Goal: Transaction & Acquisition: Complete application form

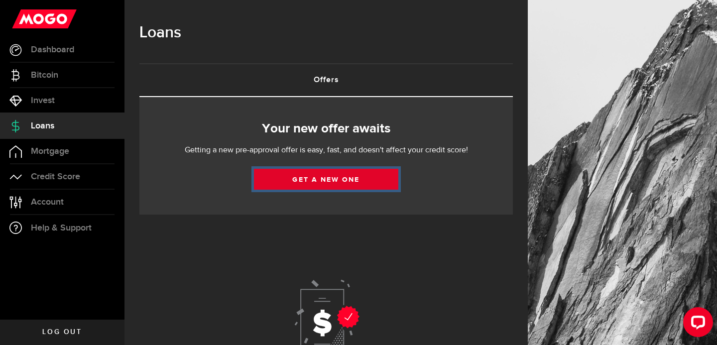
click at [308, 174] on link "Get a new one" at bounding box center [326, 179] width 144 height 21
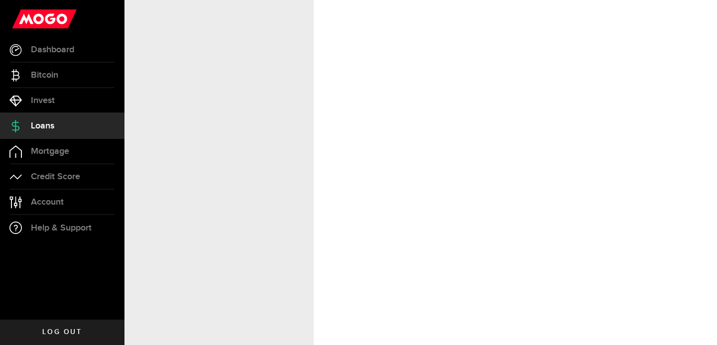
select select "Employed"
select select "4"
select select "7"
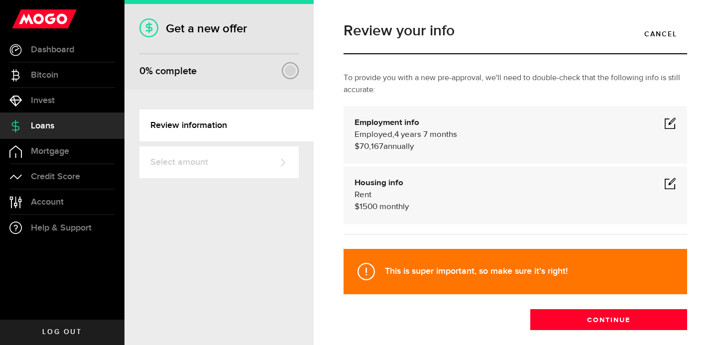
click at [665, 122] on span at bounding box center [670, 123] width 12 height 12
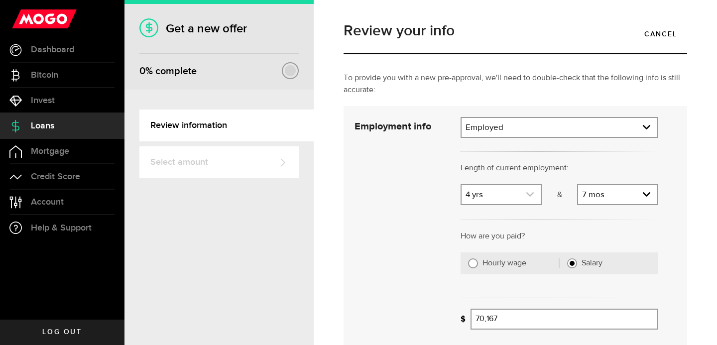
click at [532, 194] on use "expand select" at bounding box center [529, 194] width 7 height 4
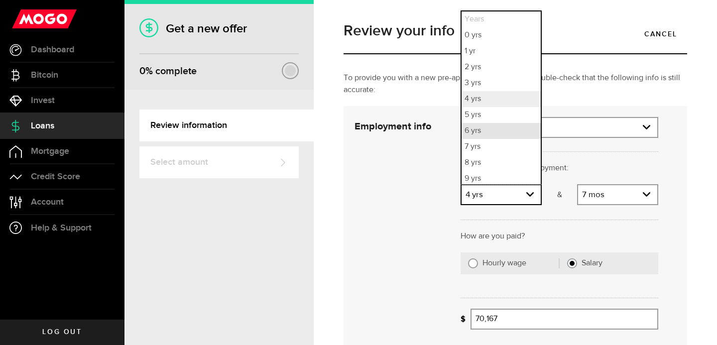
scroll to position [2, 0]
click at [474, 130] on li "6 yrs" at bounding box center [501, 129] width 79 height 16
select select "6"
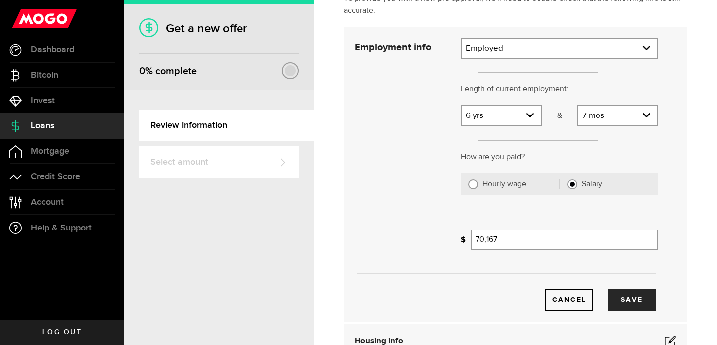
scroll to position [89, 0]
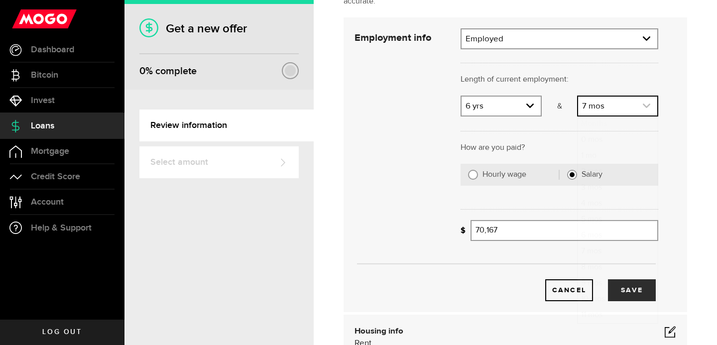
click at [645, 101] on link "expand select" at bounding box center [617, 106] width 79 height 19
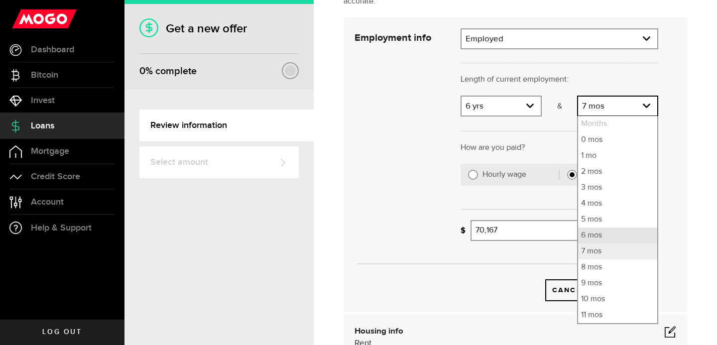
click at [602, 230] on li "6 mos" at bounding box center [617, 236] width 79 height 16
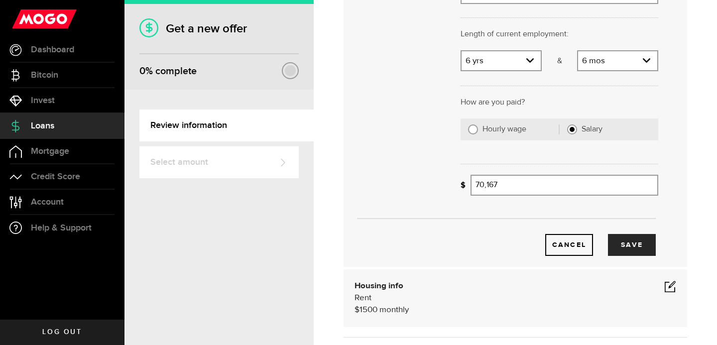
scroll to position [134, 0]
click at [518, 207] on div "Cancel Save" at bounding box center [507, 229] width 334 height 53
drag, startPoint x: 521, startPoint y: 192, endPoint x: 458, endPoint y: 183, distance: 64.3
click at [458, 183] on div "What's your gross annual income? 70167 Gross annual income" at bounding box center [559, 188] width 213 height 28
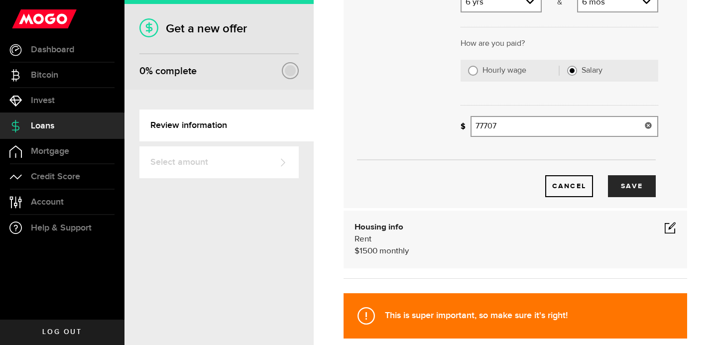
scroll to position [194, 0]
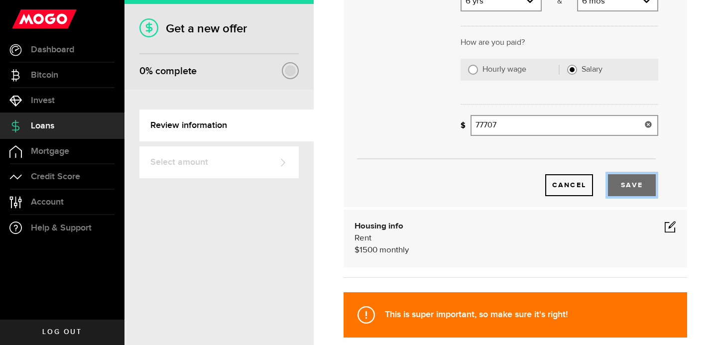
type input "77,707"
click at [642, 186] on button "Save" at bounding box center [632, 185] width 48 height 22
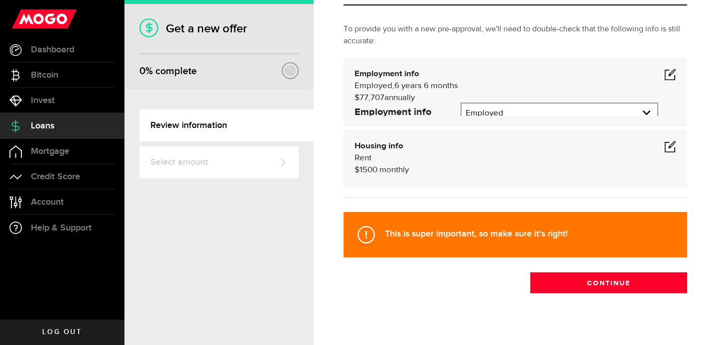
scroll to position [49, 0]
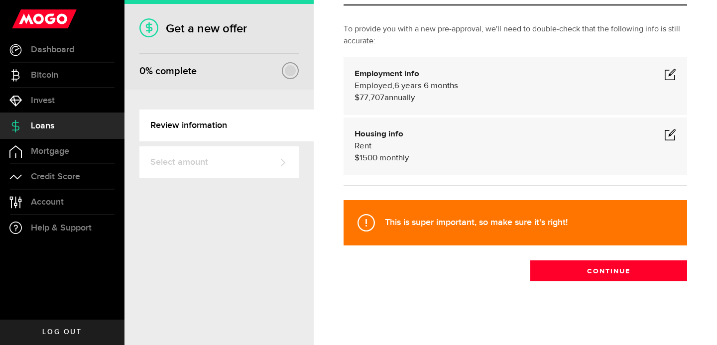
click at [671, 134] on span at bounding box center [670, 134] width 12 height 12
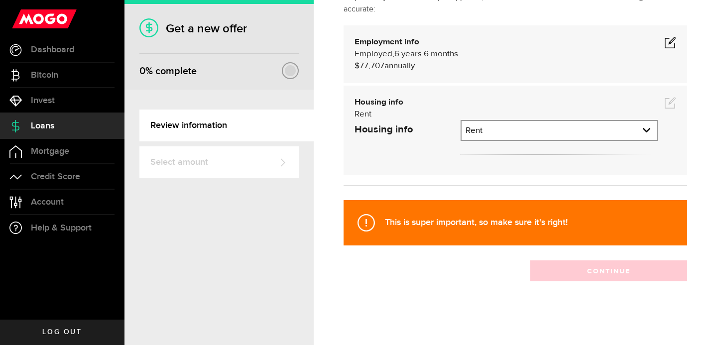
scroll to position [102, 0]
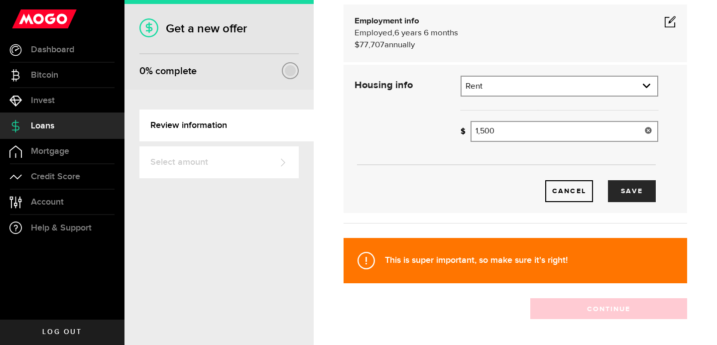
click at [640, 128] on div at bounding box center [648, 131] width 20 height 21
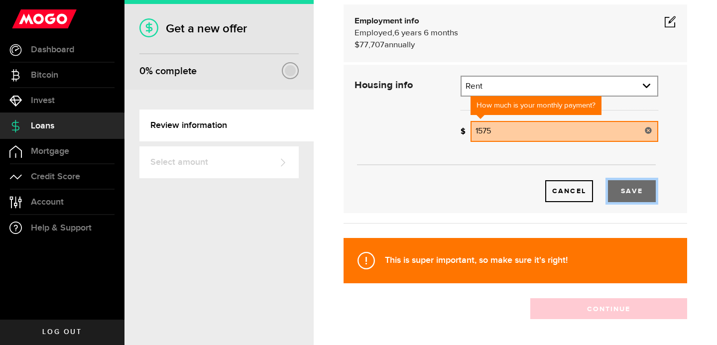
type input "1,575"
click at [624, 190] on button "Save" at bounding box center [632, 191] width 48 height 22
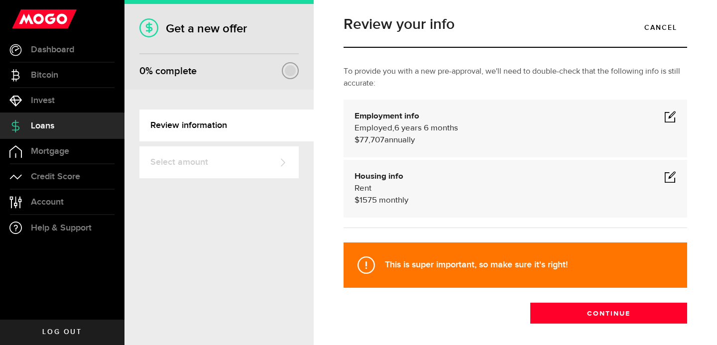
scroll to position [0, 0]
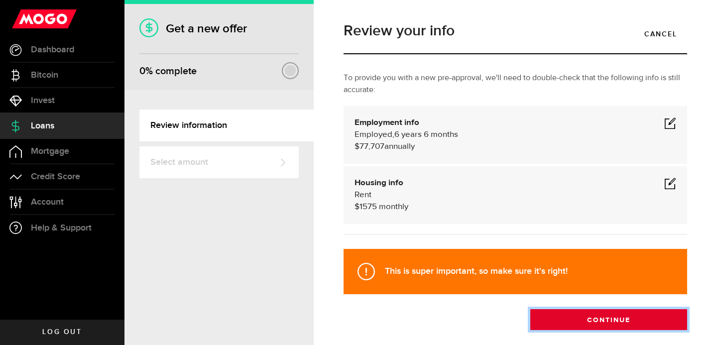
click at [575, 321] on button "Continue" at bounding box center [608, 319] width 157 height 21
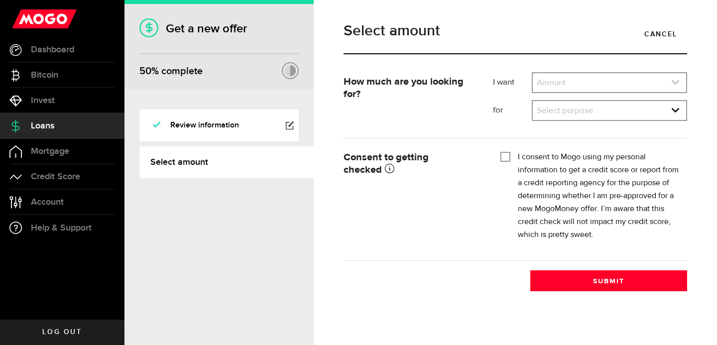
click at [627, 82] on link "expand select" at bounding box center [609, 82] width 153 height 19
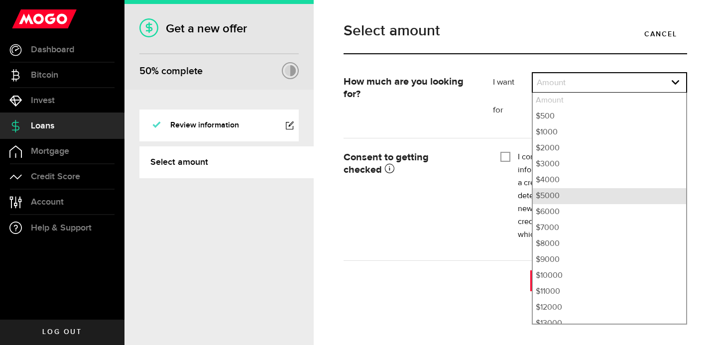
click at [605, 198] on li "$5000" at bounding box center [609, 196] width 153 height 16
select select "5000"
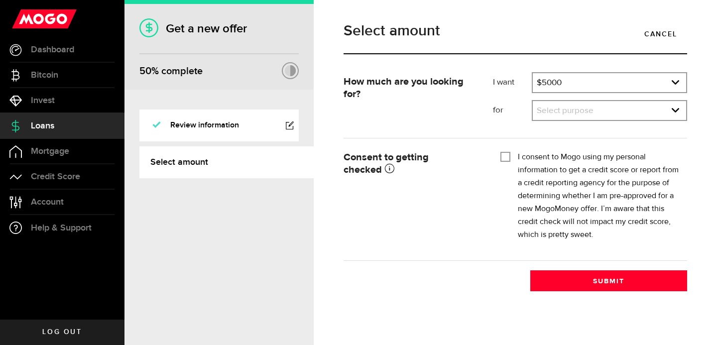
click at [506, 157] on input "I consent to Mogo using my personal information to get a credit score or report…" at bounding box center [506, 156] width 10 height 10
checkbox input "true"
click at [580, 113] on link "expand select" at bounding box center [609, 110] width 153 height 19
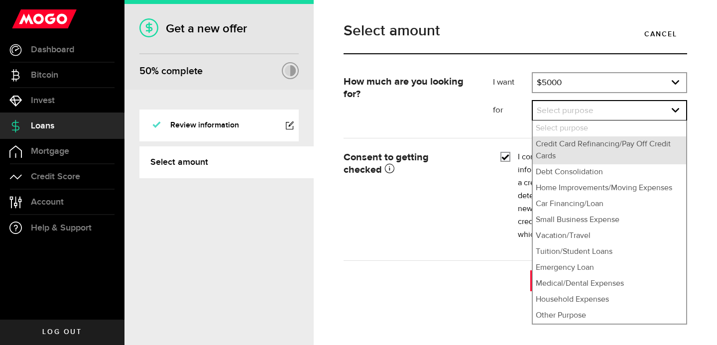
click at [556, 145] on li "Credit Card Refinancing/Pay Off Credit Cards" at bounding box center [609, 150] width 153 height 28
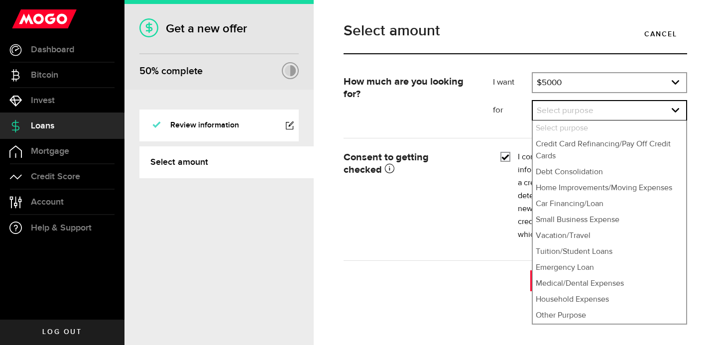
select select "Credit Card Refinancing/Pay Off Credit Cards"
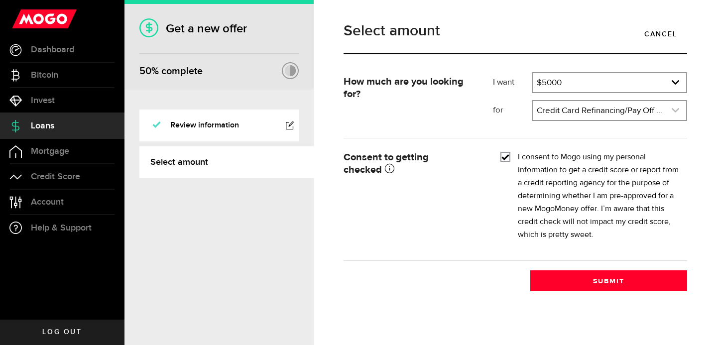
click at [608, 115] on link "expand select" at bounding box center [609, 110] width 153 height 19
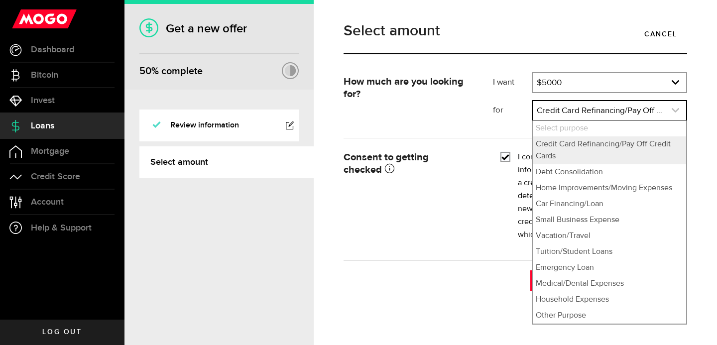
click at [608, 115] on link "expand select" at bounding box center [609, 110] width 153 height 19
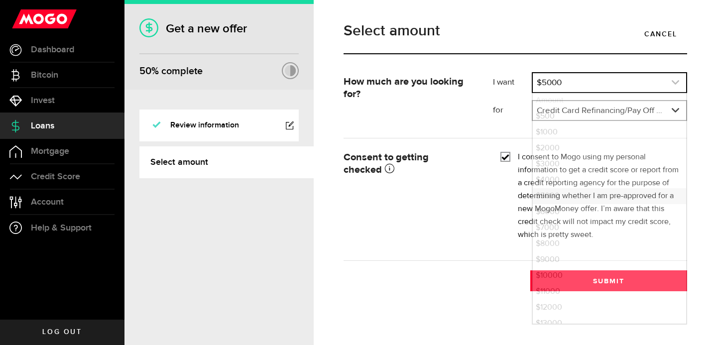
click at [649, 82] on link "expand select" at bounding box center [609, 82] width 153 height 19
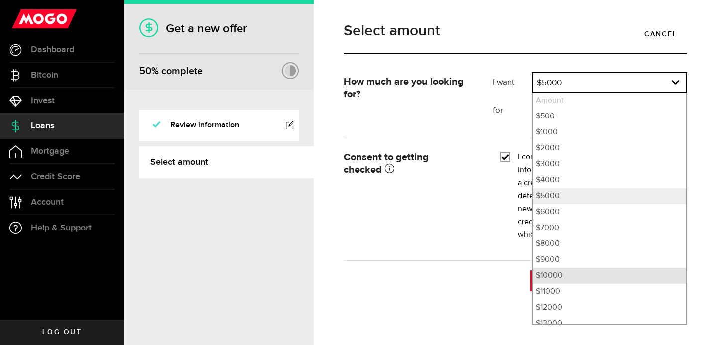
click at [547, 282] on li "$10000" at bounding box center [609, 276] width 153 height 16
select select "10000"
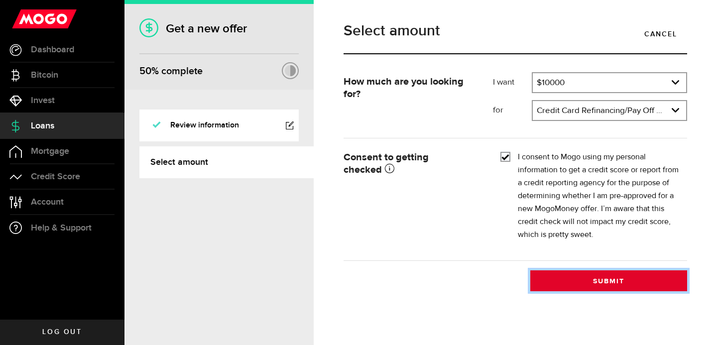
click at [580, 273] on button "Submit" at bounding box center [608, 280] width 157 height 21
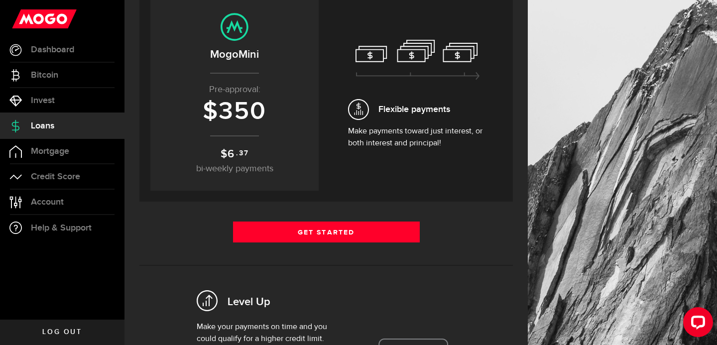
scroll to position [125, 0]
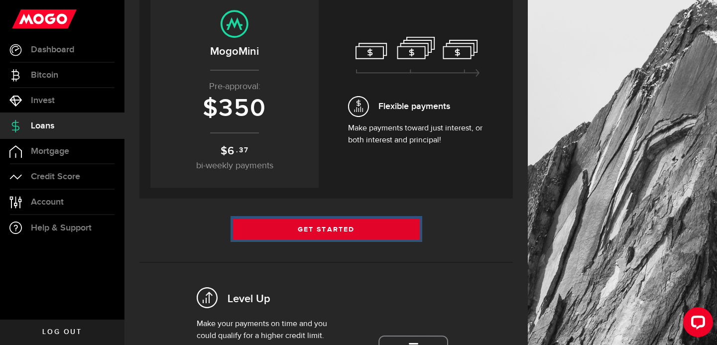
click at [335, 235] on link "Get Started" at bounding box center [326, 229] width 187 height 21
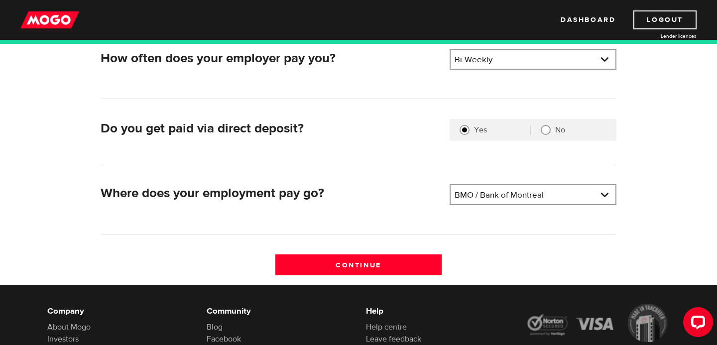
scroll to position [239, 0]
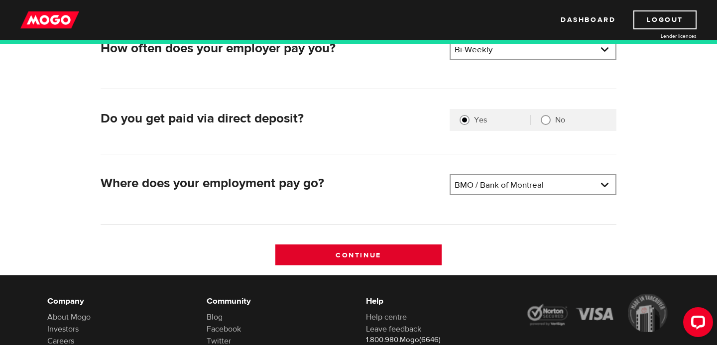
click at [339, 246] on input "Continue" at bounding box center [358, 255] width 167 height 21
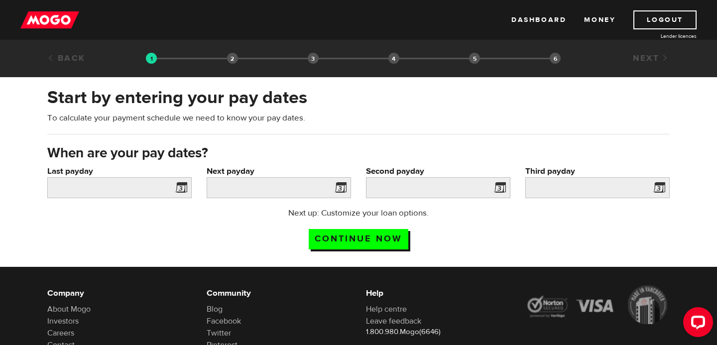
click at [181, 185] on span at bounding box center [179, 189] width 15 height 16
click at [125, 197] on input "Last payday" at bounding box center [119, 187] width 144 height 21
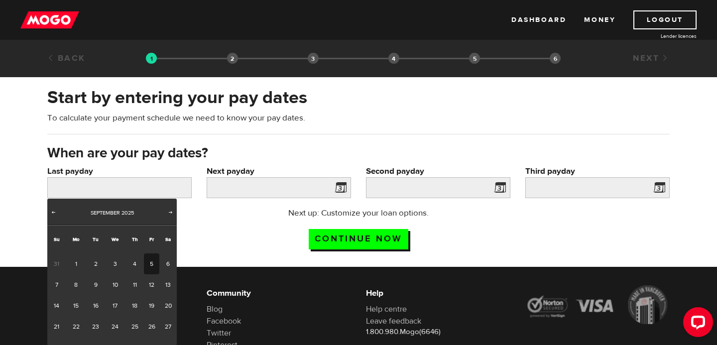
click at [148, 260] on link "5" at bounding box center [151, 264] width 15 height 21
type input "2025/09/05"
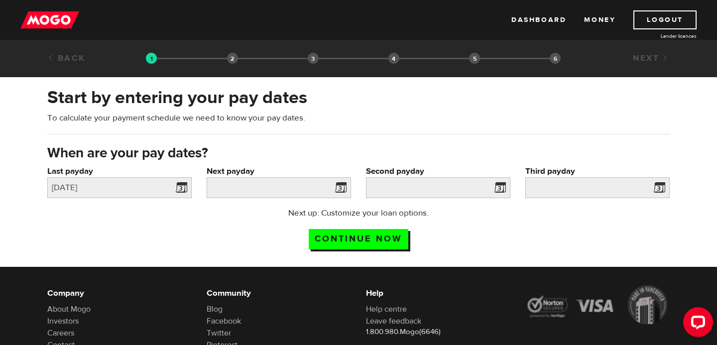
click at [340, 189] on span at bounding box center [338, 189] width 15 height 16
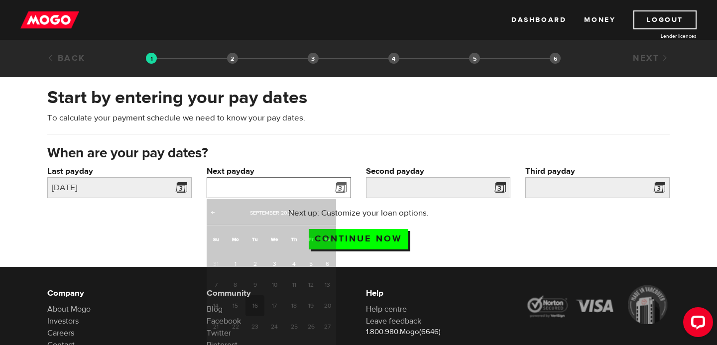
click at [306, 189] on input "Next payday" at bounding box center [279, 187] width 144 height 21
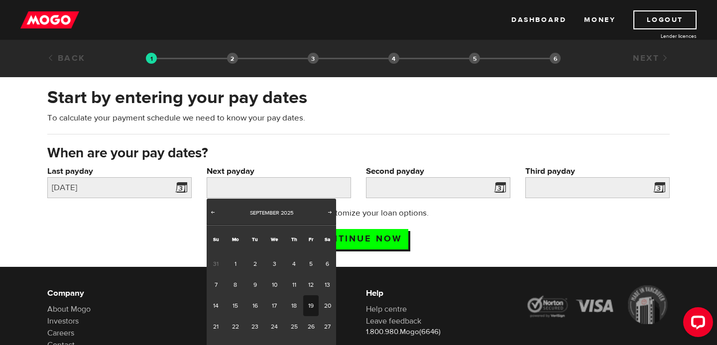
click at [309, 308] on link "19" at bounding box center [310, 305] width 15 height 21
type input "2025/09/19"
type input "2025/10/3"
type input "2025/10/17"
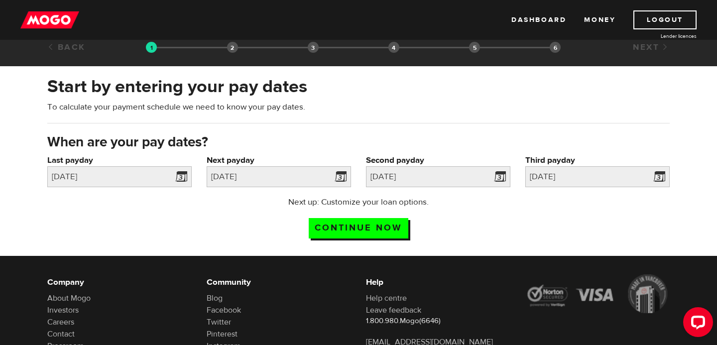
scroll to position [16, 0]
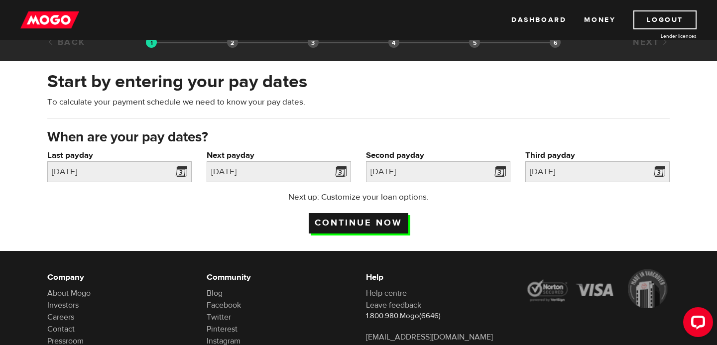
click at [366, 221] on input "Continue now" at bounding box center [359, 223] width 100 height 20
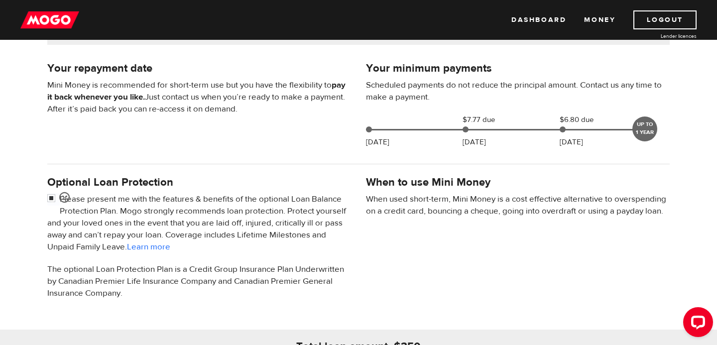
scroll to position [208, 0]
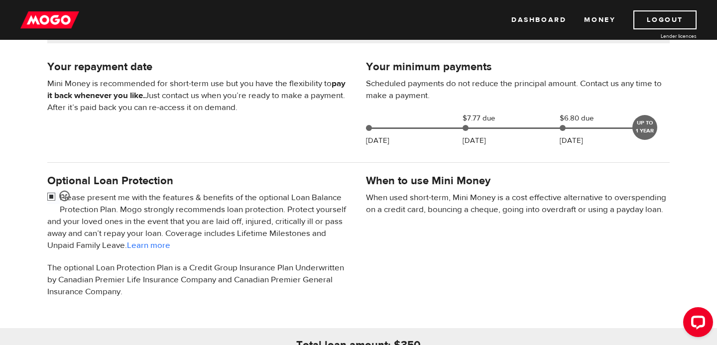
click at [55, 195] on input "checkbox" at bounding box center [53, 198] width 12 height 12
checkbox input "false"
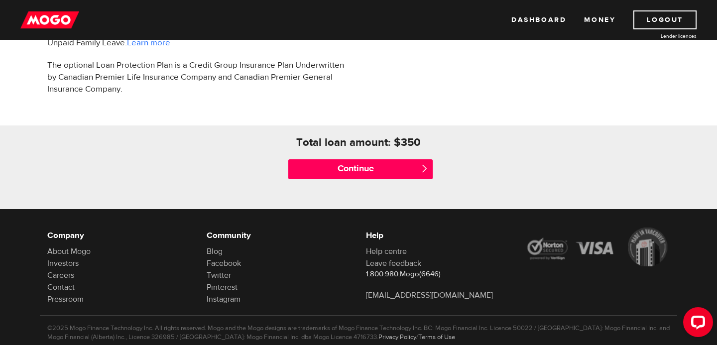
scroll to position [436, 0]
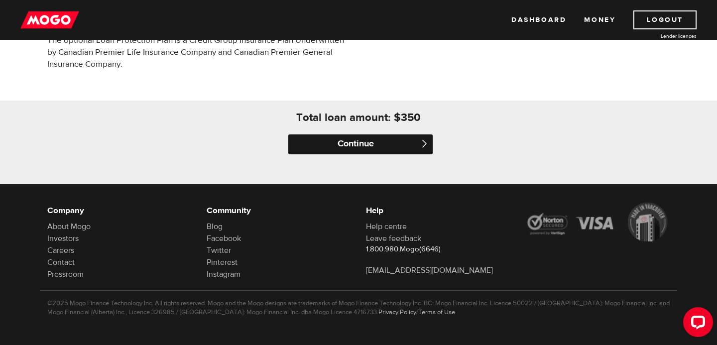
click at [378, 143] on input "Continue" at bounding box center [360, 144] width 144 height 20
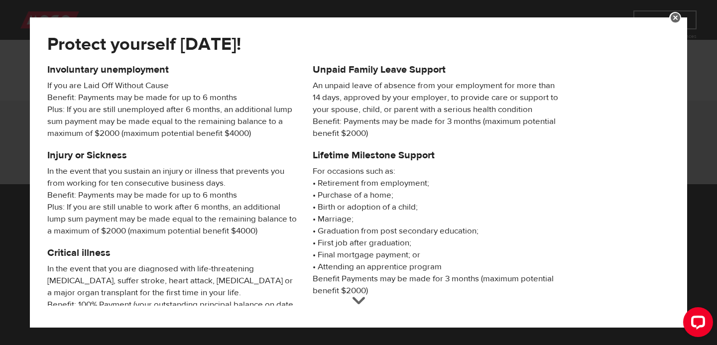
click at [360, 312] on div at bounding box center [359, 306] width 14 height 14
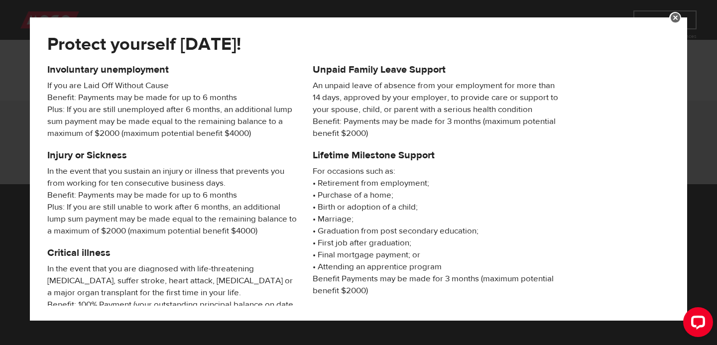
scroll to position [193, 0]
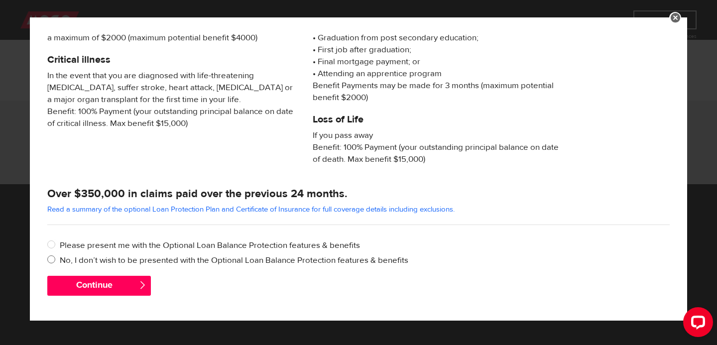
click at [51, 260] on input "No, I don’t wish to be presented with the Optional Loan Balance Protection feat…" at bounding box center [53, 260] width 12 height 12
radio input "true"
click at [117, 287] on button "Continue" at bounding box center [99, 286] width 104 height 20
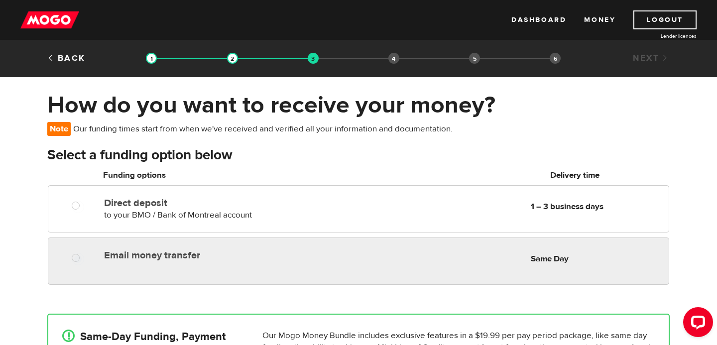
radio input "true"
click at [161, 256] on label "Email money transfer" at bounding box center [218, 256] width 229 height 12
click at [84, 256] on input "Email money transfer" at bounding box center [78, 259] width 12 height 12
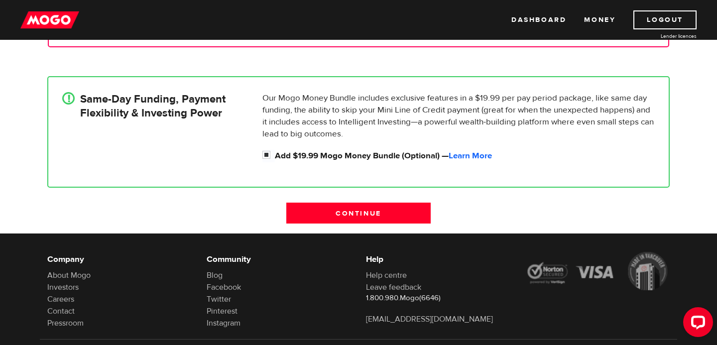
scroll to position [239, 0]
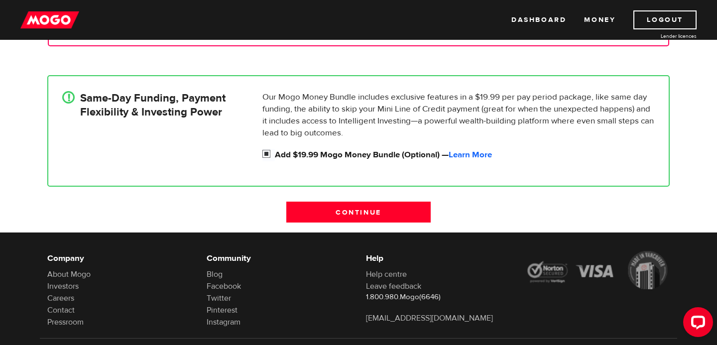
click at [266, 152] on input "Add $19.99 Mogo Money Bundle (Optional) — Learn More" at bounding box center [268, 155] width 12 height 12
checkbox input "false"
radio input "false"
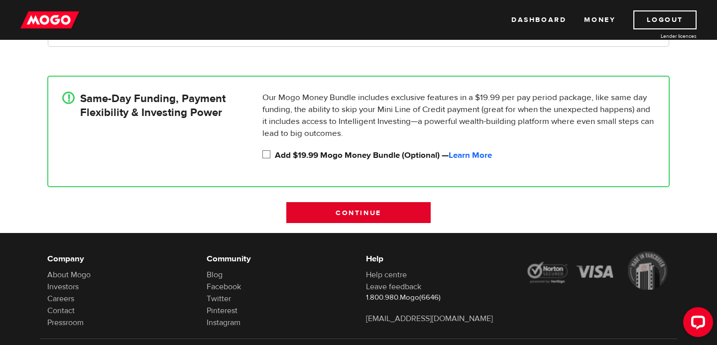
click at [358, 210] on input "Continue" at bounding box center [358, 212] width 144 height 21
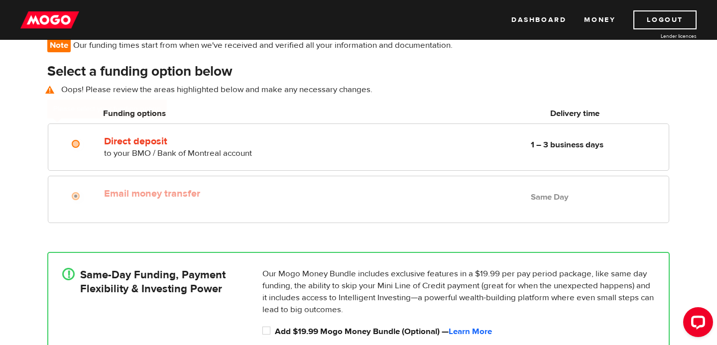
scroll to position [73, 0]
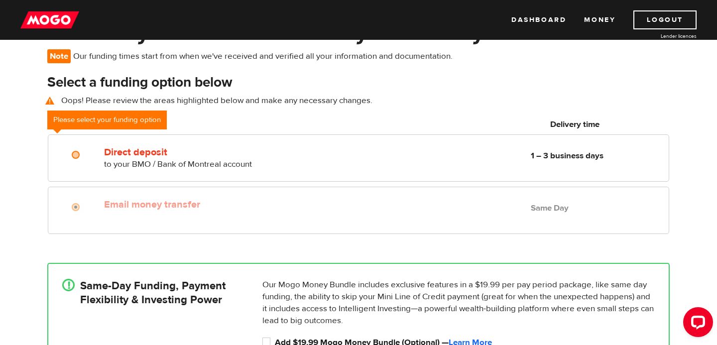
click at [117, 217] on div "Email money transfer Delivery in Same Day Same Day" at bounding box center [359, 210] width 622 height 47
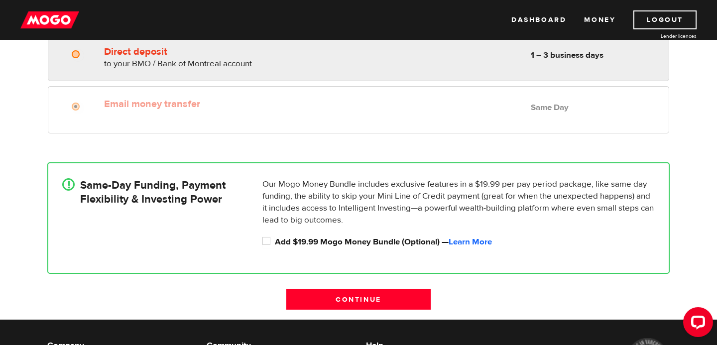
scroll to position [213, 0]
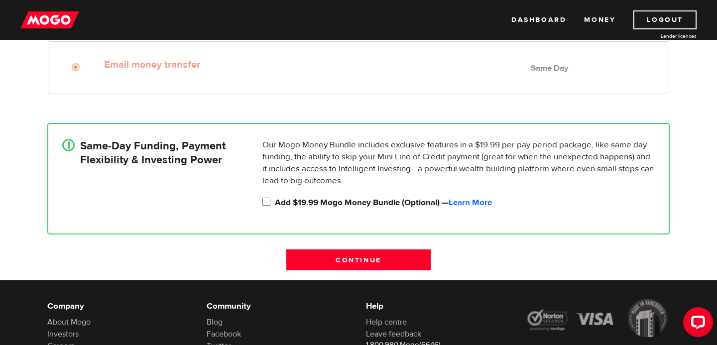
click at [265, 201] on input "Add $19.99 Mogo Money Bundle (Optional) — Learn More" at bounding box center [268, 203] width 12 height 12
checkbox input "true"
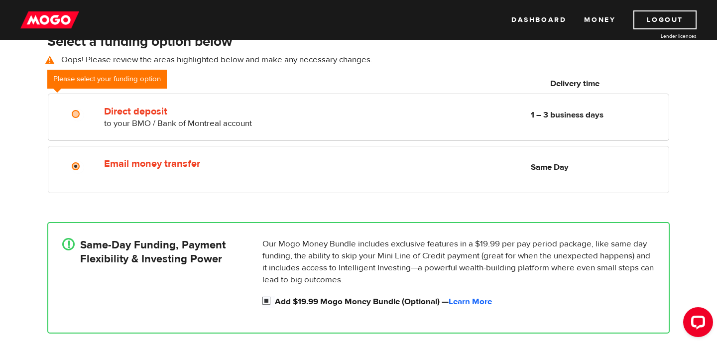
scroll to position [113, 0]
click at [486, 301] on link "Learn More" at bounding box center [470, 302] width 43 height 11
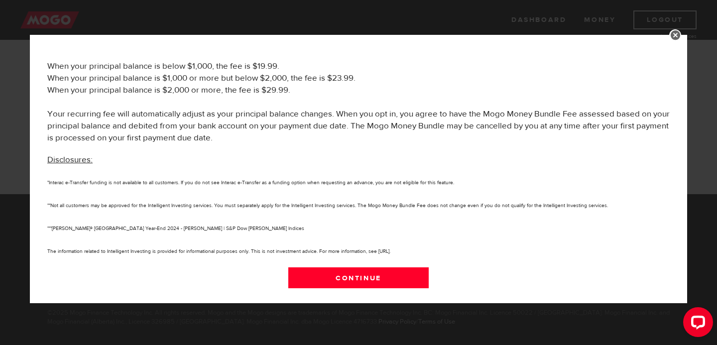
scroll to position [308, 0]
click at [675, 35] on link at bounding box center [675, 35] width 12 height 12
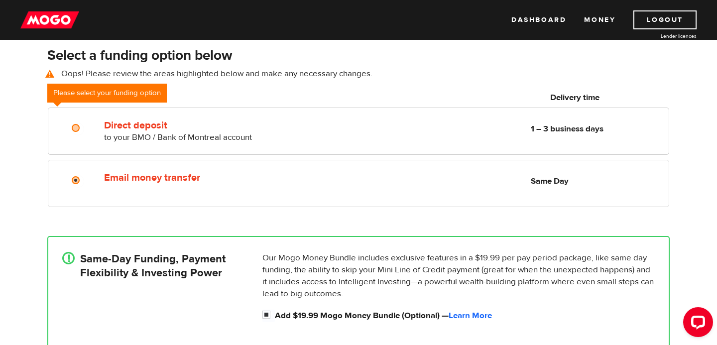
scroll to position [75, 0]
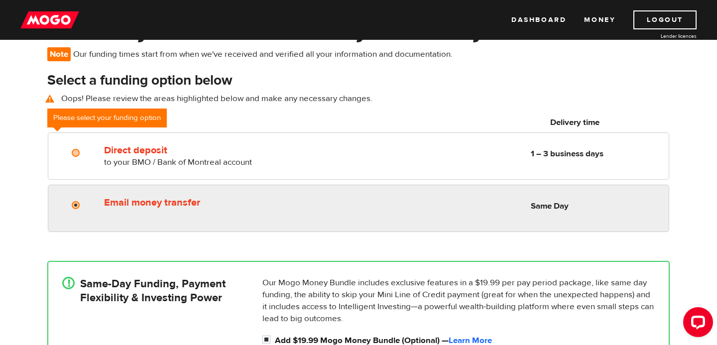
radio input "true"
click at [352, 212] on div "Email money transfer Delivery in Same Day Same Day" at bounding box center [384, 202] width 569 height 19
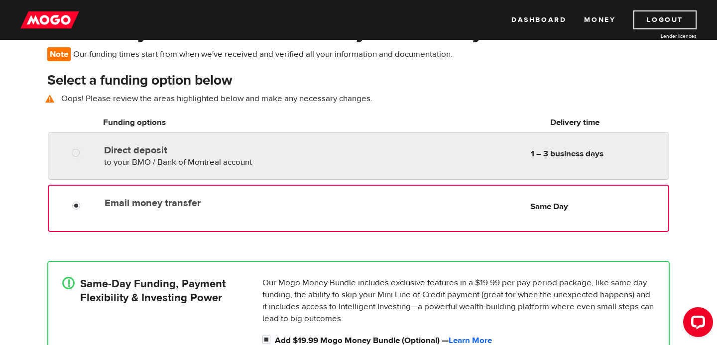
radio input "true"
click at [139, 166] on span "to your BMO / Bank of Montreal account" at bounding box center [178, 162] width 148 height 11
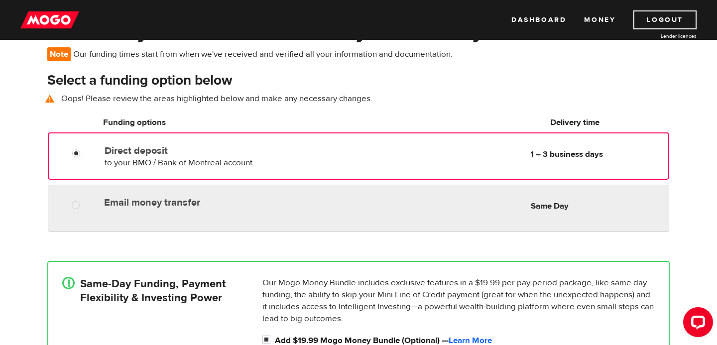
radio input "true"
click at [104, 210] on div "Email money transfer Delivery in Same Day Same Day" at bounding box center [384, 202] width 569 height 19
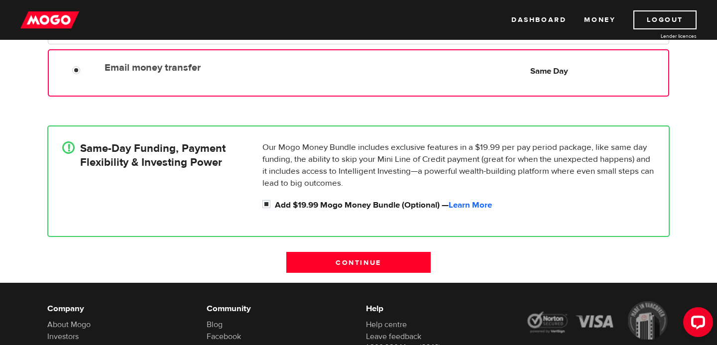
scroll to position [202, 0]
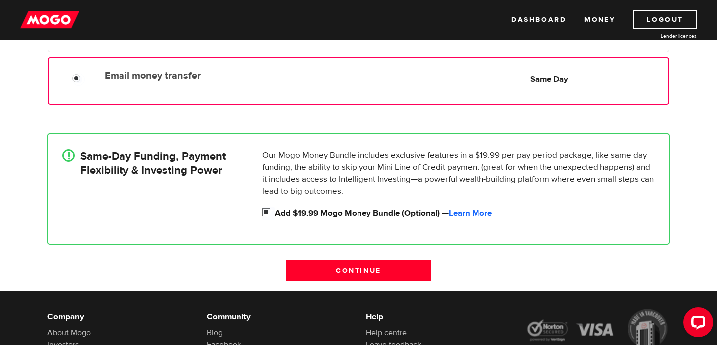
click at [267, 212] on input "Add $19.99 Mogo Money Bundle (Optional) — Learn More" at bounding box center [268, 213] width 12 height 12
checkbox input "false"
radio input "false"
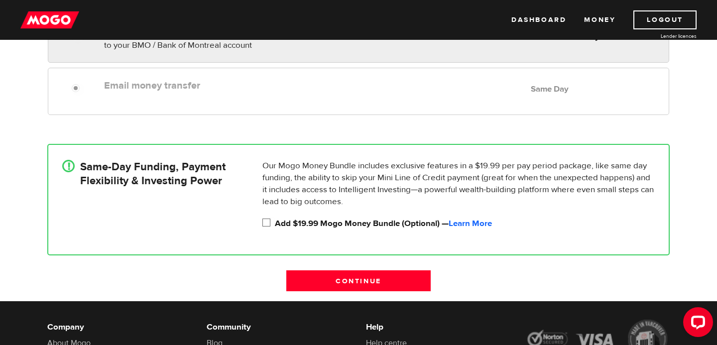
scroll to position [206, 0]
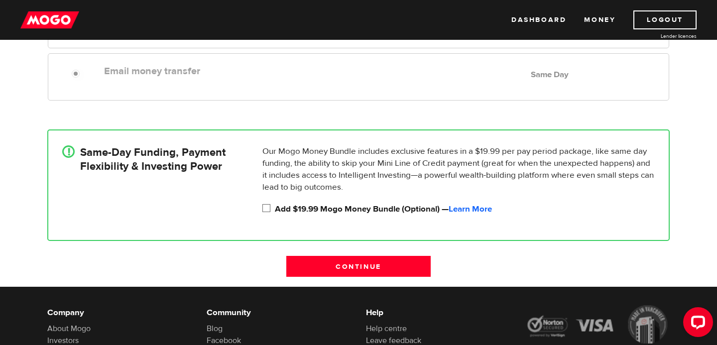
click at [268, 209] on input "Add $19.99 Mogo Money Bundle (Optional) — Learn More" at bounding box center [268, 209] width 12 height 12
checkbox input "true"
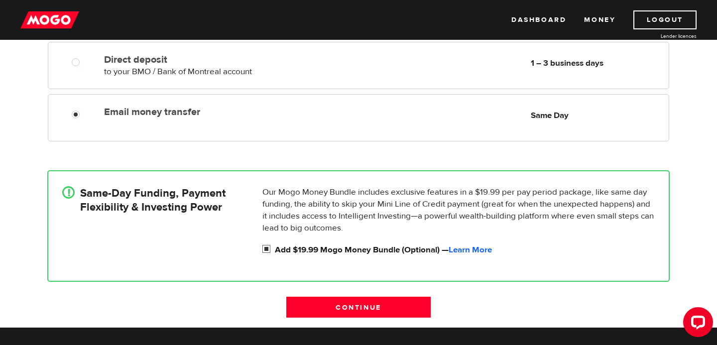
scroll to position [162, 0]
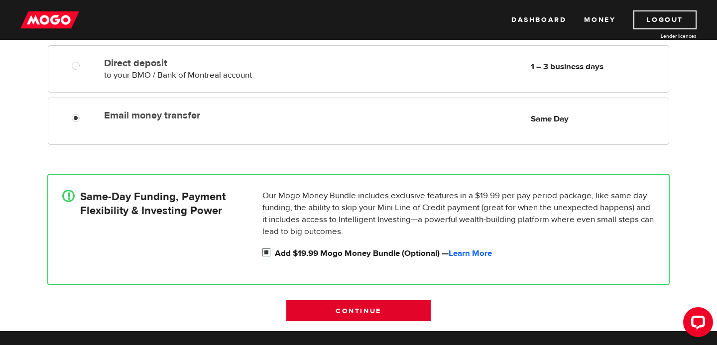
click at [328, 310] on input "Continue" at bounding box center [358, 310] width 144 height 21
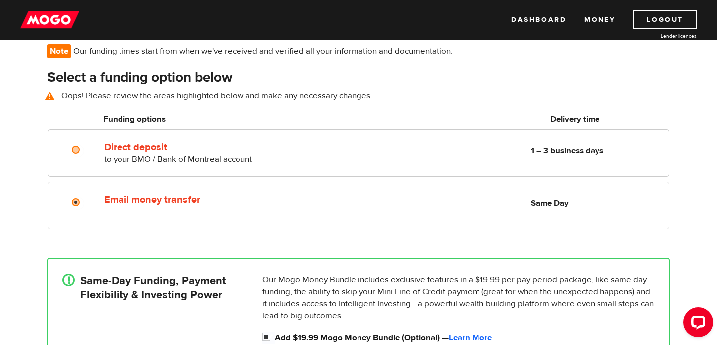
scroll to position [73, 0]
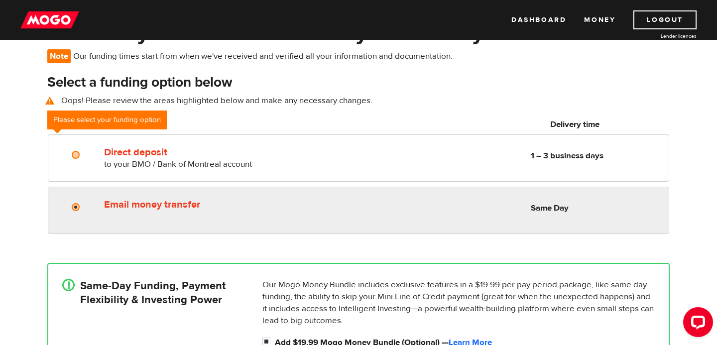
radio input "true"
click at [316, 196] on div "Email money transfer Delivery in Same Day" at bounding box center [218, 203] width 237 height 16
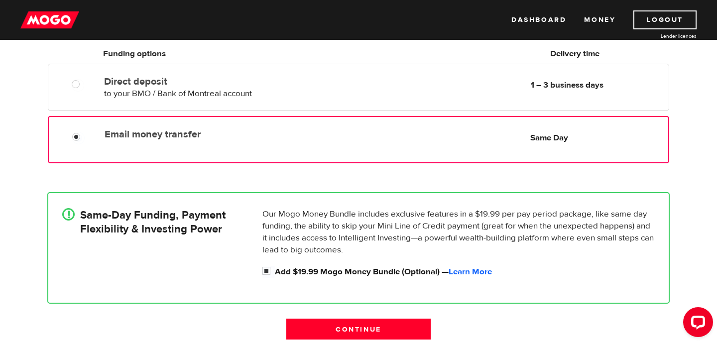
scroll to position [154, 0]
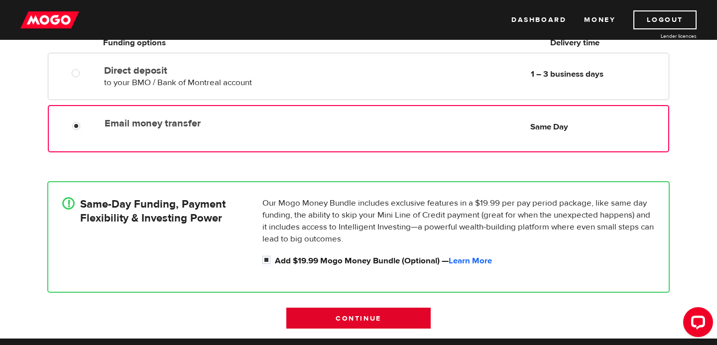
click at [349, 317] on input "Continue" at bounding box center [358, 318] width 144 height 21
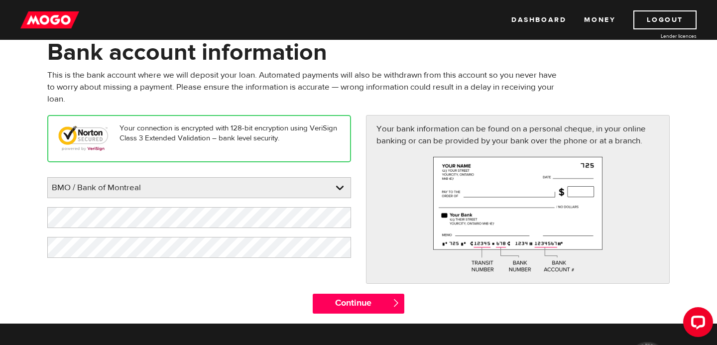
scroll to position [49, 0]
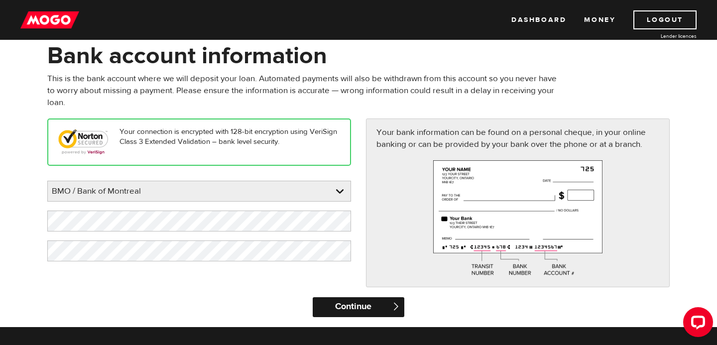
click at [342, 312] on input "Continue" at bounding box center [358, 307] width 91 height 20
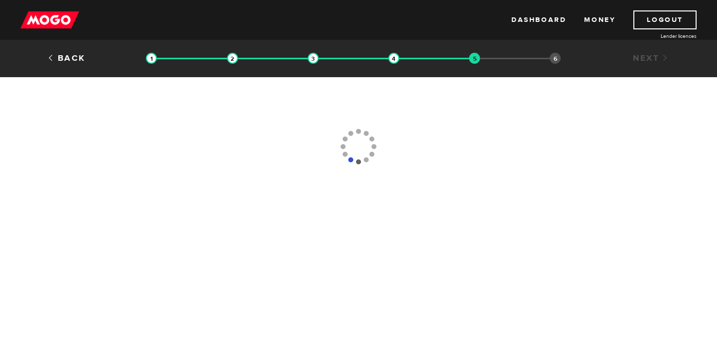
type input "[PHONE_NUMBER]"
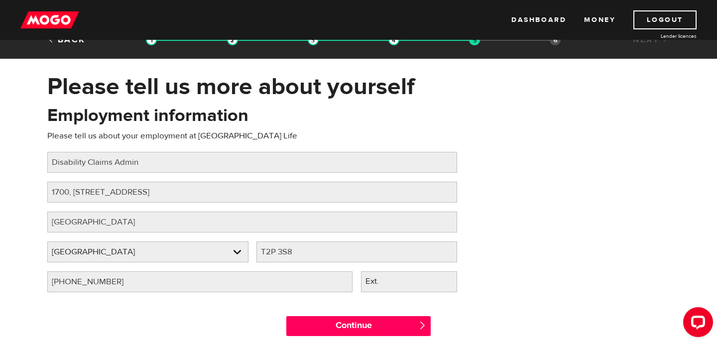
scroll to position [31, 0]
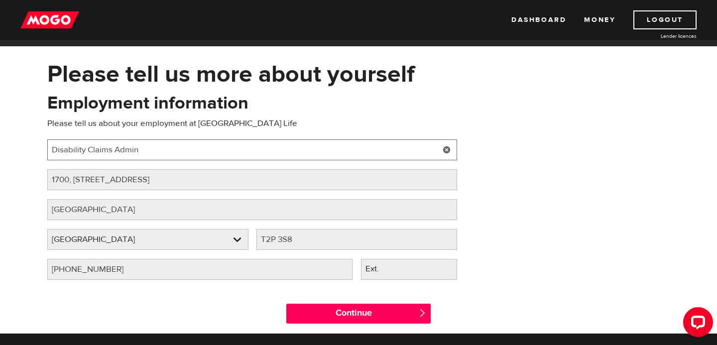
click at [158, 145] on input "Disability Claims Admin" at bounding box center [252, 149] width 410 height 21
type input "D"
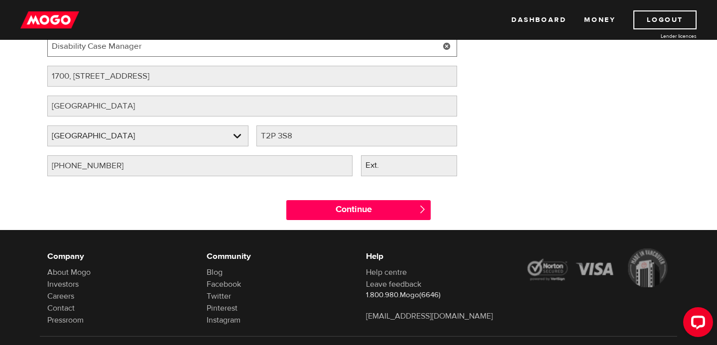
scroll to position [180, 0]
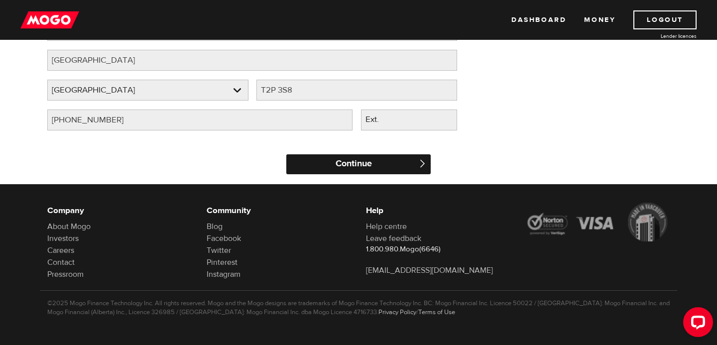
type input "Disability Case Manager"
click at [370, 165] on input "Continue" at bounding box center [358, 164] width 144 height 20
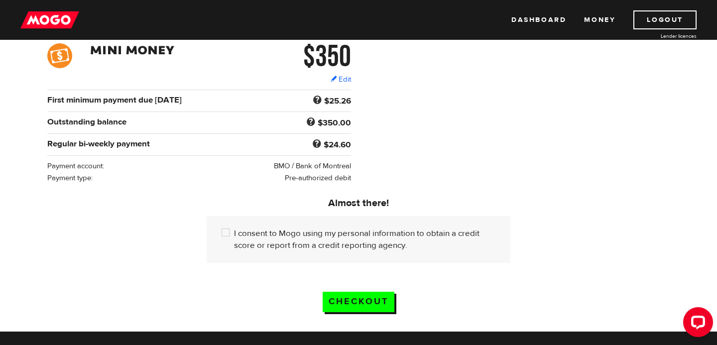
scroll to position [158, 0]
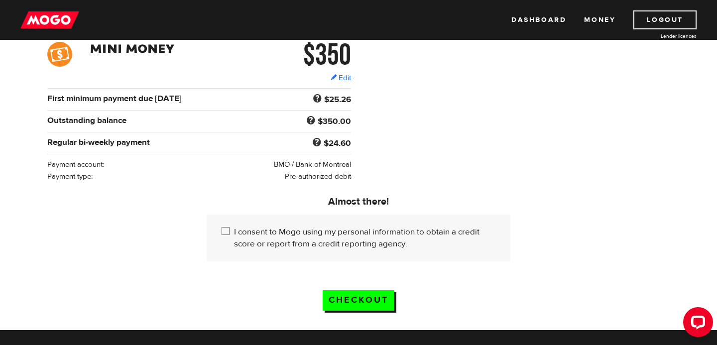
click at [225, 232] on input "I consent to Mogo using my personal information to obtain a credit score or rep…" at bounding box center [228, 232] width 12 height 12
checkbox input "true"
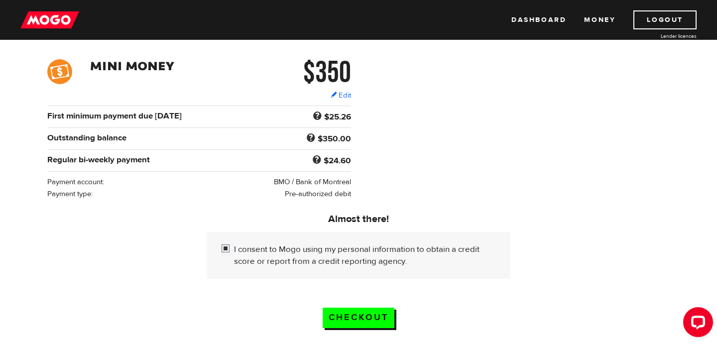
scroll to position [143, 0]
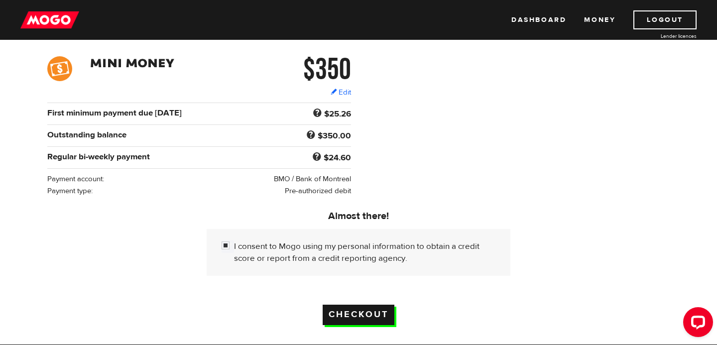
click at [356, 317] on input "Checkout" at bounding box center [359, 315] width 72 height 20
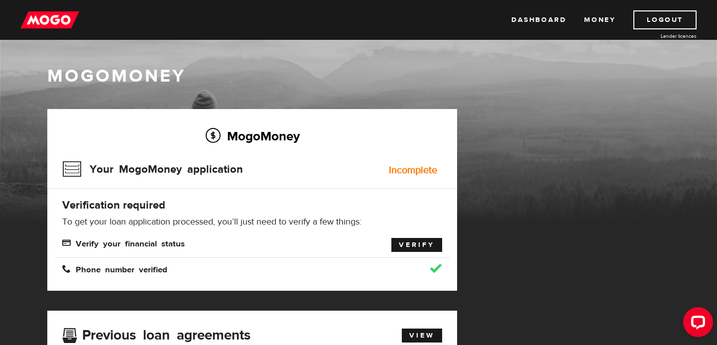
click at [416, 250] on link "Verify" at bounding box center [416, 245] width 51 height 14
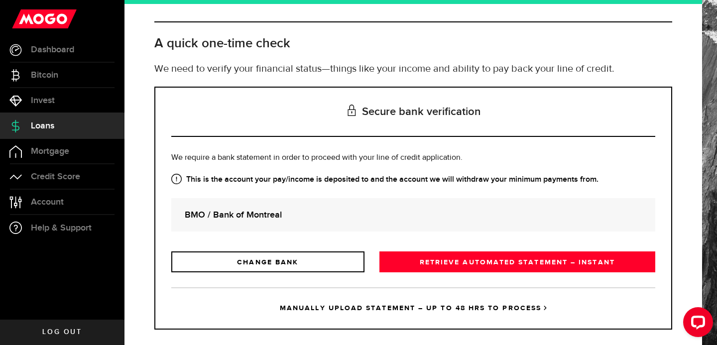
scroll to position [47, 0]
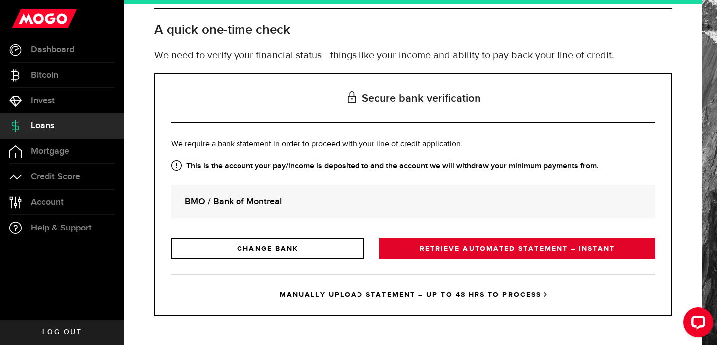
click at [482, 249] on link "RETRIEVE AUTOMATED STATEMENT – INSTANT" at bounding box center [518, 248] width 276 height 21
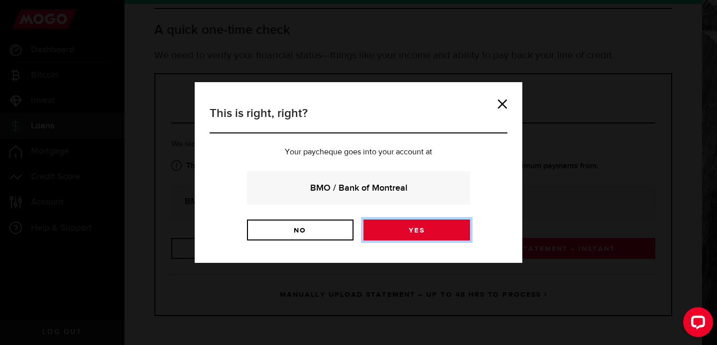
click at [389, 230] on link "Yes" at bounding box center [417, 230] width 107 height 21
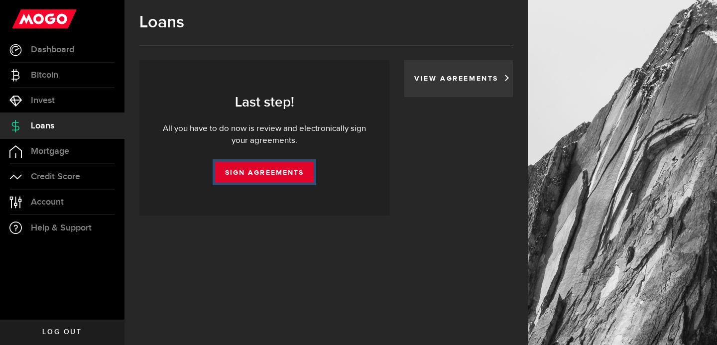
click at [249, 174] on link "Sign Agreements" at bounding box center [264, 172] width 99 height 21
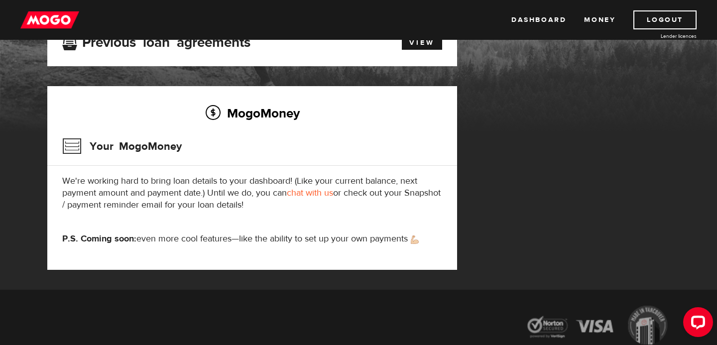
scroll to position [107, 0]
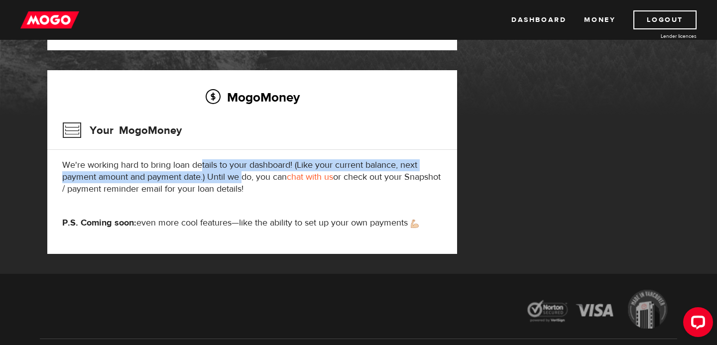
drag, startPoint x: 243, startPoint y: 179, endPoint x: 199, endPoint y: 162, distance: 47.4
click at [200, 162] on p "We're working hard to bring loan details to your dashboard! (Like your current …" at bounding box center [252, 177] width 380 height 36
click at [199, 162] on p "We're working hard to bring loan details to your dashboard! (Like your current …" at bounding box center [252, 177] width 380 height 36
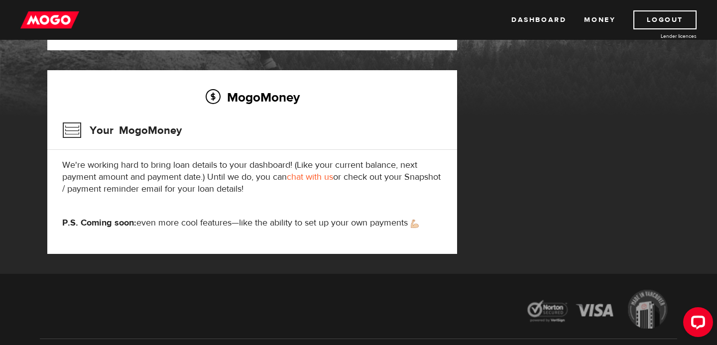
scroll to position [0, 0]
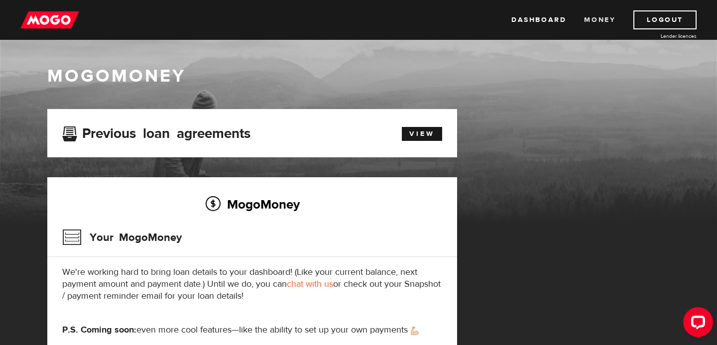
click at [594, 19] on link "Money" at bounding box center [599, 19] width 31 height 19
